Goal: Task Accomplishment & Management: Manage account settings

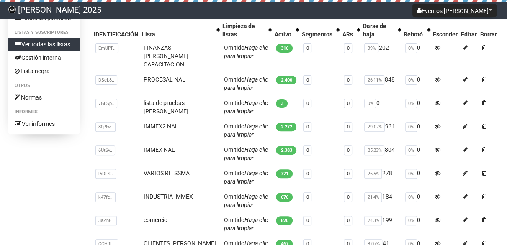
scroll to position [81, 0]
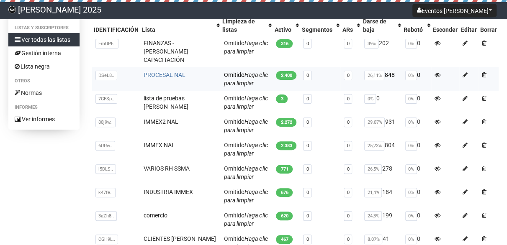
click at [163, 72] on font "PROCESAL NAL" at bounding box center [165, 75] width 42 height 7
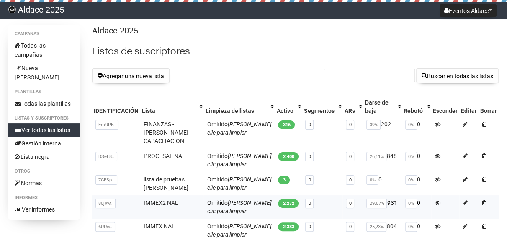
click at [178, 195] on td "IMMEX2 NAL" at bounding box center [171, 206] width 63 height 23
click at [172, 200] on font "IMMEX2 NAL" at bounding box center [161, 203] width 35 height 7
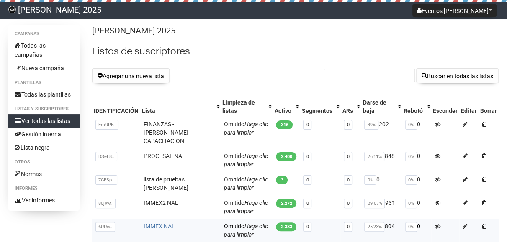
click at [156, 223] on font "IMMEX NAL" at bounding box center [159, 226] width 31 height 7
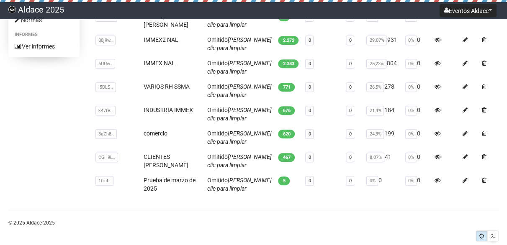
scroll to position [163, 0]
click at [172, 83] on font "VARIOS RH SSMA" at bounding box center [167, 86] width 46 height 7
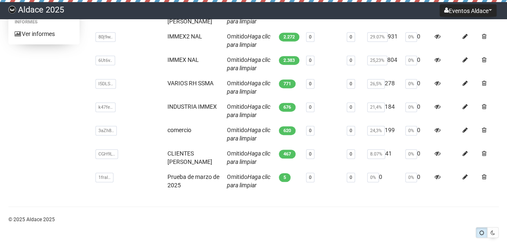
scroll to position [167, 0]
click at [203, 103] on font "INDUSTRIA IMMEX" at bounding box center [191, 106] width 49 height 7
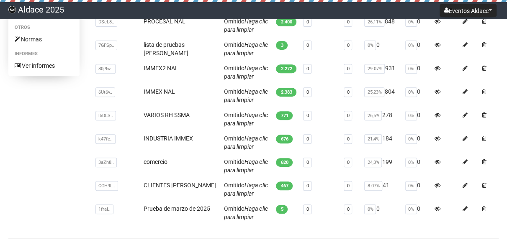
scroll to position [137, 0]
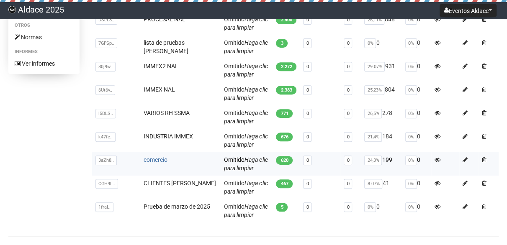
click at [157, 157] on font "comercio" at bounding box center [156, 160] width 24 height 7
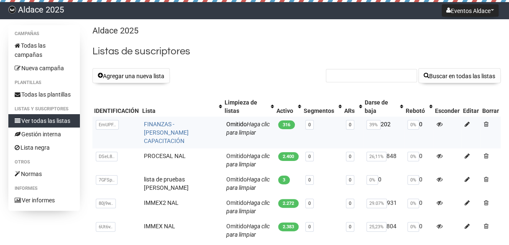
click at [173, 129] on font "FINANZAS - [PERSON_NAME] CAPACITACIÓN" at bounding box center [166, 132] width 45 height 23
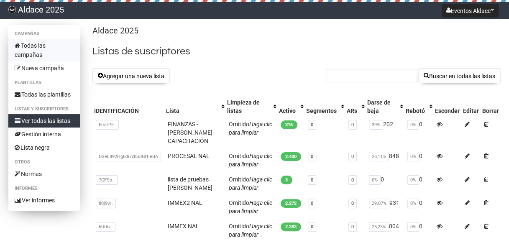
click at [41, 51] on link "Todas las campañas" at bounding box center [44, 50] width 72 height 23
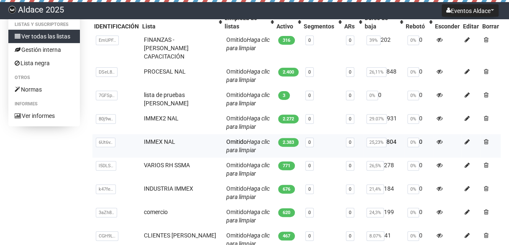
scroll to position [88, 0]
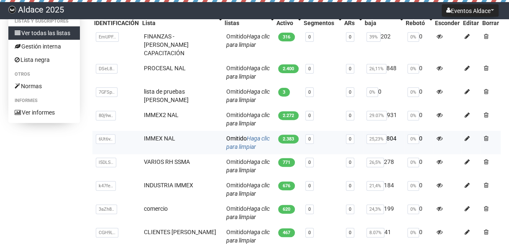
click at [256, 135] on font "Haga clic para limpiar" at bounding box center [248, 142] width 44 height 15
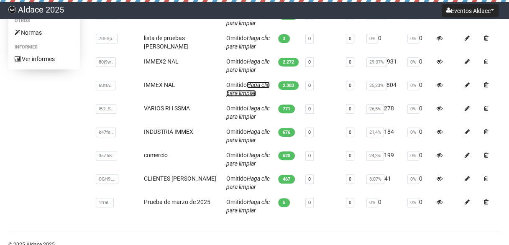
scroll to position [136, 0]
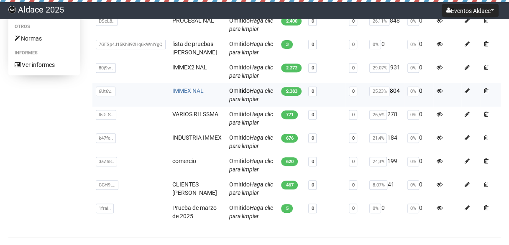
click at [198, 87] on font "IMMEX NAL" at bounding box center [187, 90] width 31 height 7
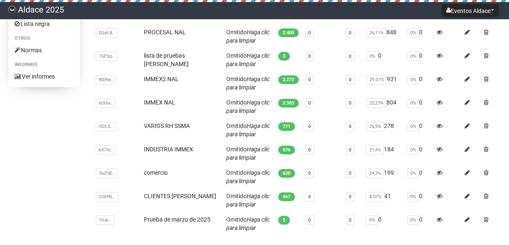
scroll to position [127, 0]
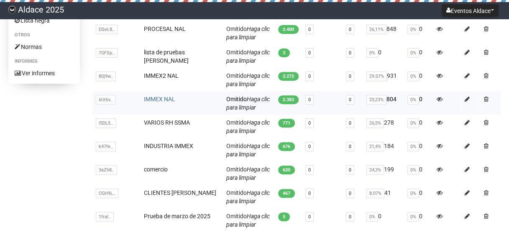
click at [165, 96] on font "IMMEX NAL" at bounding box center [159, 99] width 31 height 7
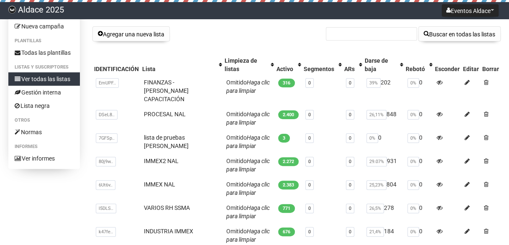
scroll to position [34, 0]
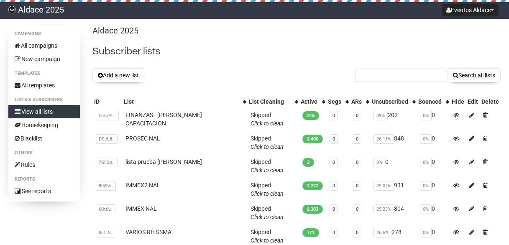
scroll to position [34, 0]
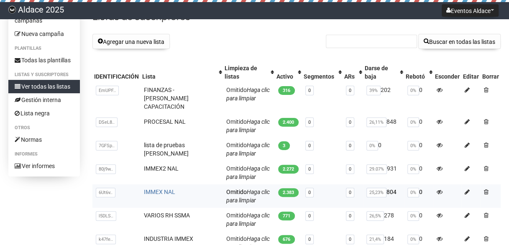
click at [167, 189] on font "IMMEX NAL" at bounding box center [159, 192] width 31 height 7
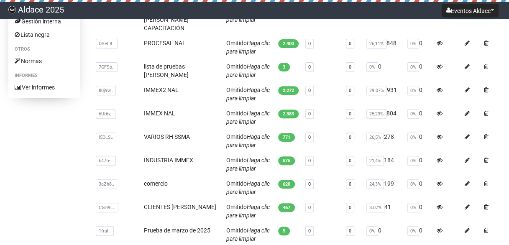
scroll to position [97, 0]
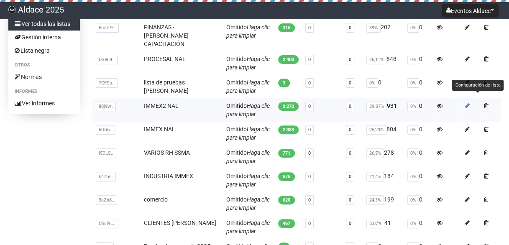
click at [466, 103] on icon at bounding box center [467, 106] width 5 height 6
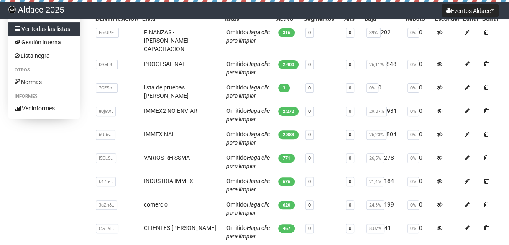
scroll to position [108, 0]
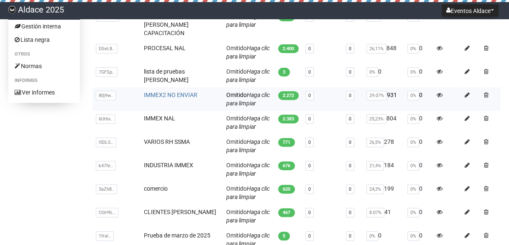
click at [187, 92] on font "IMMEX2 NO ENVIAR" at bounding box center [171, 95] width 54 height 7
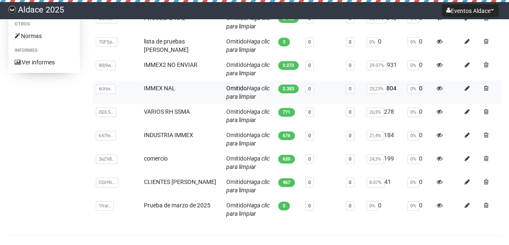
scroll to position [137, 0]
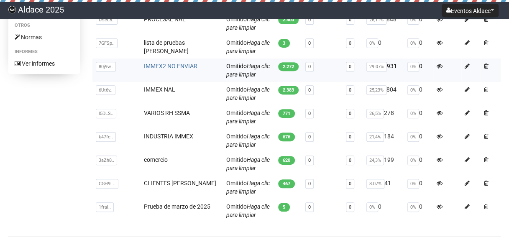
click at [163, 63] on font "IMMEX2 NO ENVIAR" at bounding box center [171, 66] width 54 height 7
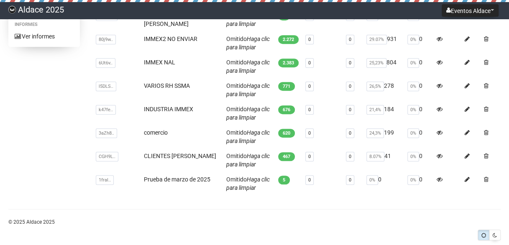
scroll to position [165, 0]
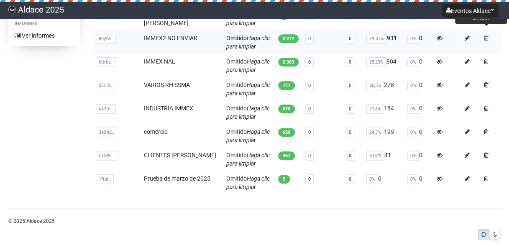
click at [486, 35] on span at bounding box center [486, 38] width 5 height 6
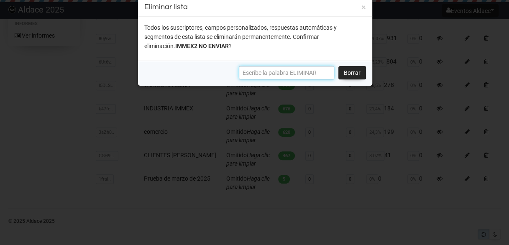
click at [251, 72] on input "text" at bounding box center [286, 72] width 95 height 13
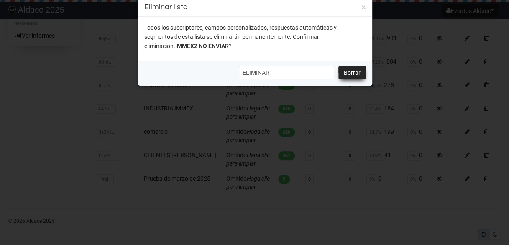
click at [351, 72] on font "Borrar" at bounding box center [352, 72] width 17 height 7
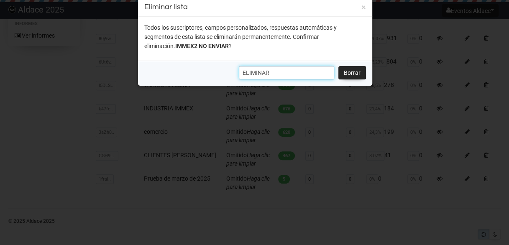
drag, startPoint x: 276, startPoint y: 70, endPoint x: 77, endPoint y: 52, distance: 200.0
click at [90, 56] on body "Aldace 2025 Eventos Aldace Ajustes Cerrar sesión Campañas Todas las campañas Nu…" at bounding box center [254, 45] width 509 height 421
type input "DELETE"
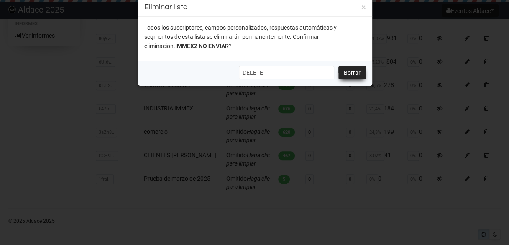
click at [344, 71] on link "Borrar" at bounding box center [353, 72] width 28 height 13
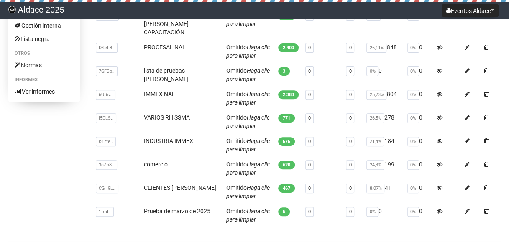
scroll to position [103, 0]
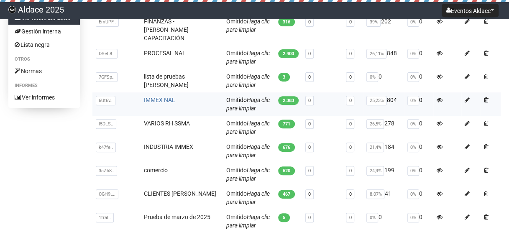
click at [162, 97] on font "IMMEX NAL" at bounding box center [159, 100] width 31 height 7
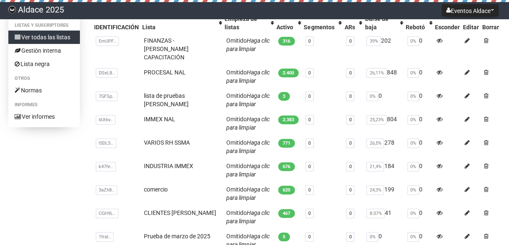
scroll to position [88, 0]
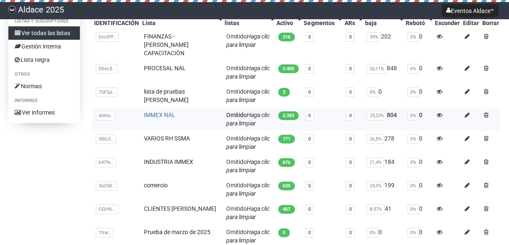
click at [163, 112] on font "IMMEX NAL" at bounding box center [159, 115] width 31 height 7
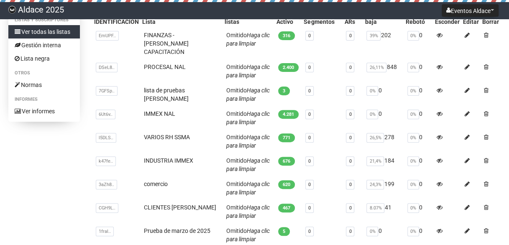
scroll to position [88, 0]
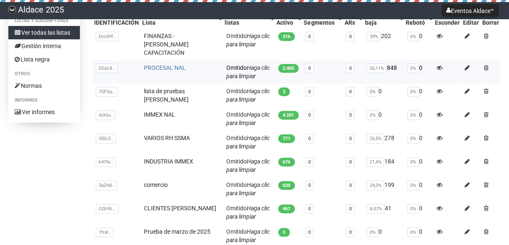
click at [163, 64] on font "PROCESAL NAL" at bounding box center [165, 67] width 42 height 7
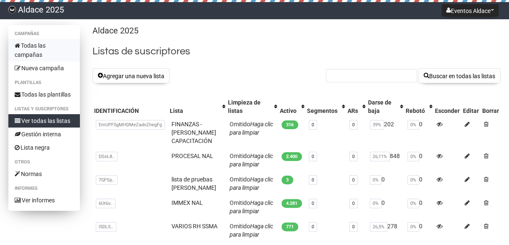
click at [34, 51] on link "Todas las campañas" at bounding box center [44, 50] width 72 height 23
